Goal: Check status: Check status

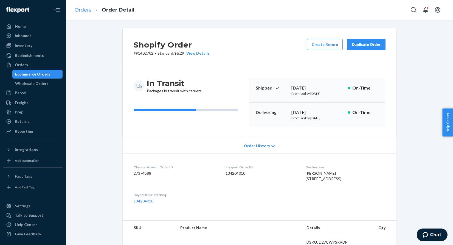
scroll to position [94, 0]
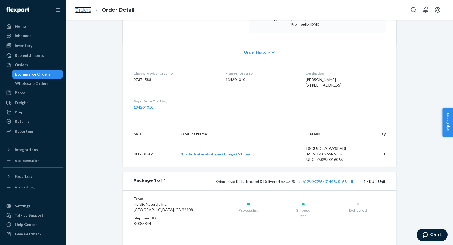
click at [85, 10] on link "Orders" at bounding box center [83, 10] width 17 height 6
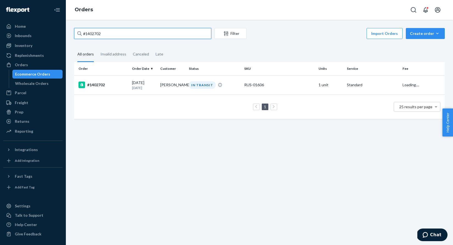
drag, startPoint x: 112, startPoint y: 34, endPoint x: 77, endPoint y: 33, distance: 34.6
click at [77, 33] on input "#1402702" at bounding box center [142, 33] width 137 height 11
paste input "1413476"
type input "1413476"
click at [204, 84] on div "IN TRANSIT" at bounding box center [202, 84] width 27 height 7
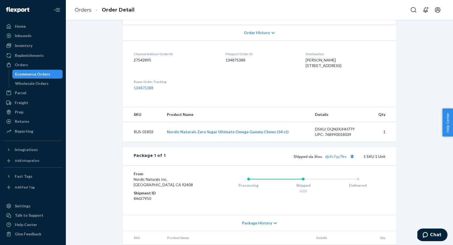
scroll to position [119, 0]
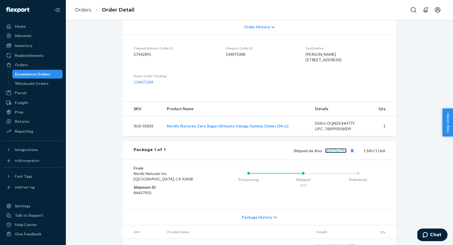
click at [337, 153] on link "djsfs7qy7frs" at bounding box center [335, 150] width 21 height 5
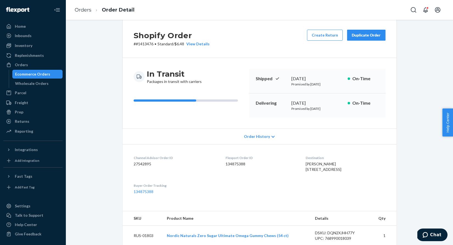
scroll to position [0, 0]
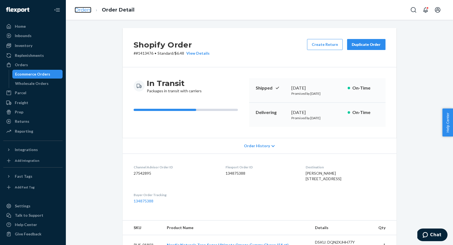
click at [83, 12] on link "Orders" at bounding box center [83, 10] width 17 height 6
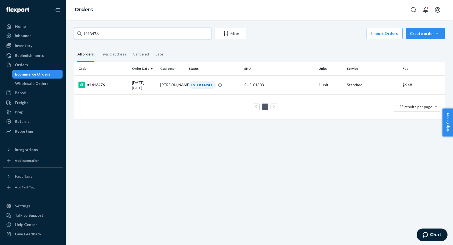
drag, startPoint x: 107, startPoint y: 34, endPoint x: 77, endPoint y: 28, distance: 30.8
click at [77, 28] on input "1413476" at bounding box center [142, 33] width 137 height 11
paste input "399370"
type input "1399370"
click at [201, 87] on div "DELIVERED" at bounding box center [202, 84] width 26 height 7
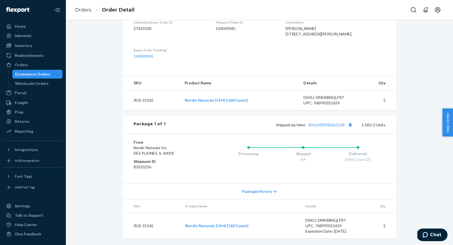
scroll to position [156, 0]
click at [318, 125] on link "831cb0f39323e1128" at bounding box center [326, 124] width 36 height 5
